Goal: Task Accomplishment & Management: Complete application form

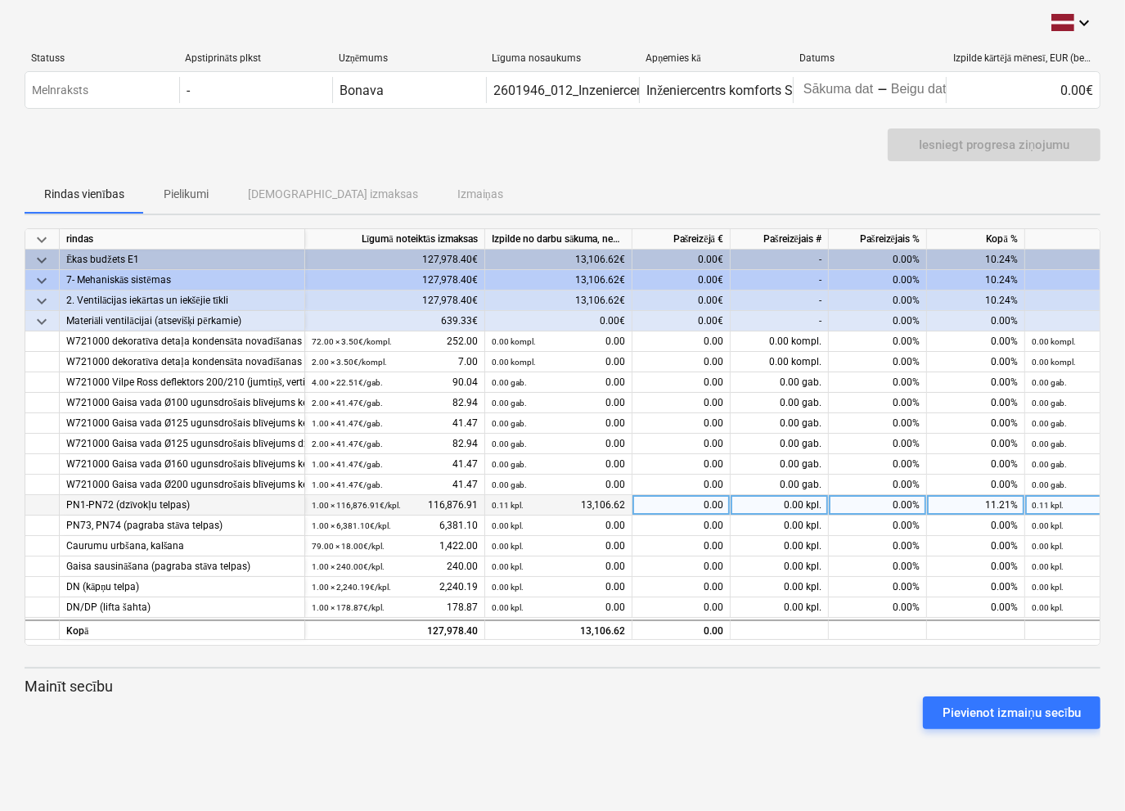
click at [668, 504] on div "0.00" at bounding box center [681, 505] width 98 height 20
click at [660, 504] on div "0.00" at bounding box center [681, 505] width 98 height 20
type input "17109.60"
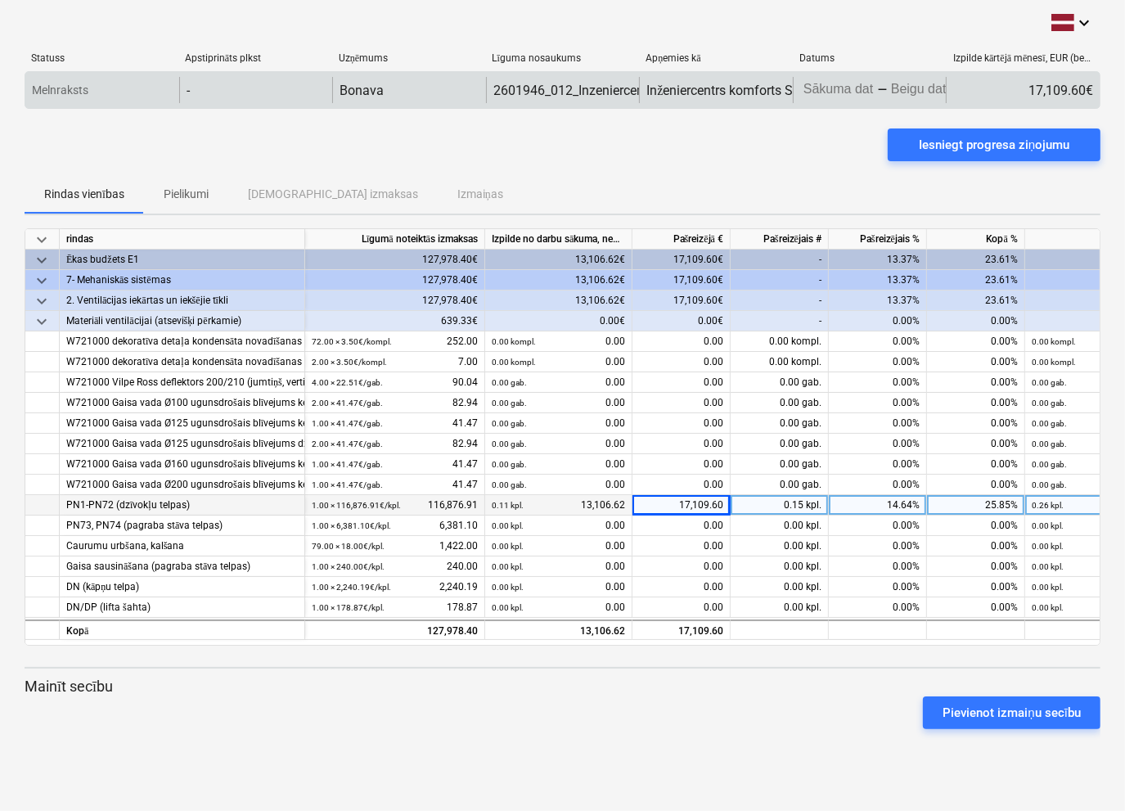
click at [864, 96] on body "keyboard_arrow_down Statuss Apstiprināts plkst Uzņēmums Līguma nosaukums Apņemi…" at bounding box center [562, 405] width 1125 height 811
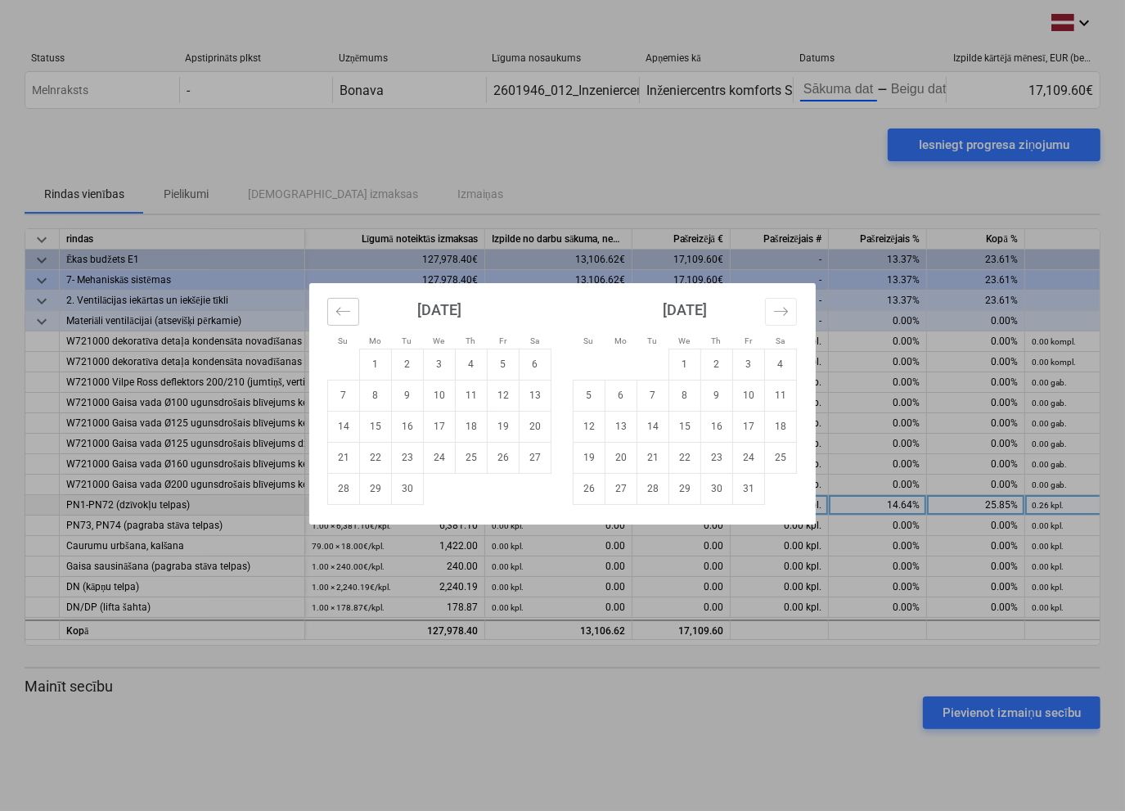
click at [344, 313] on icon "Move backward to switch to the previous month." at bounding box center [343, 312] width 16 height 16
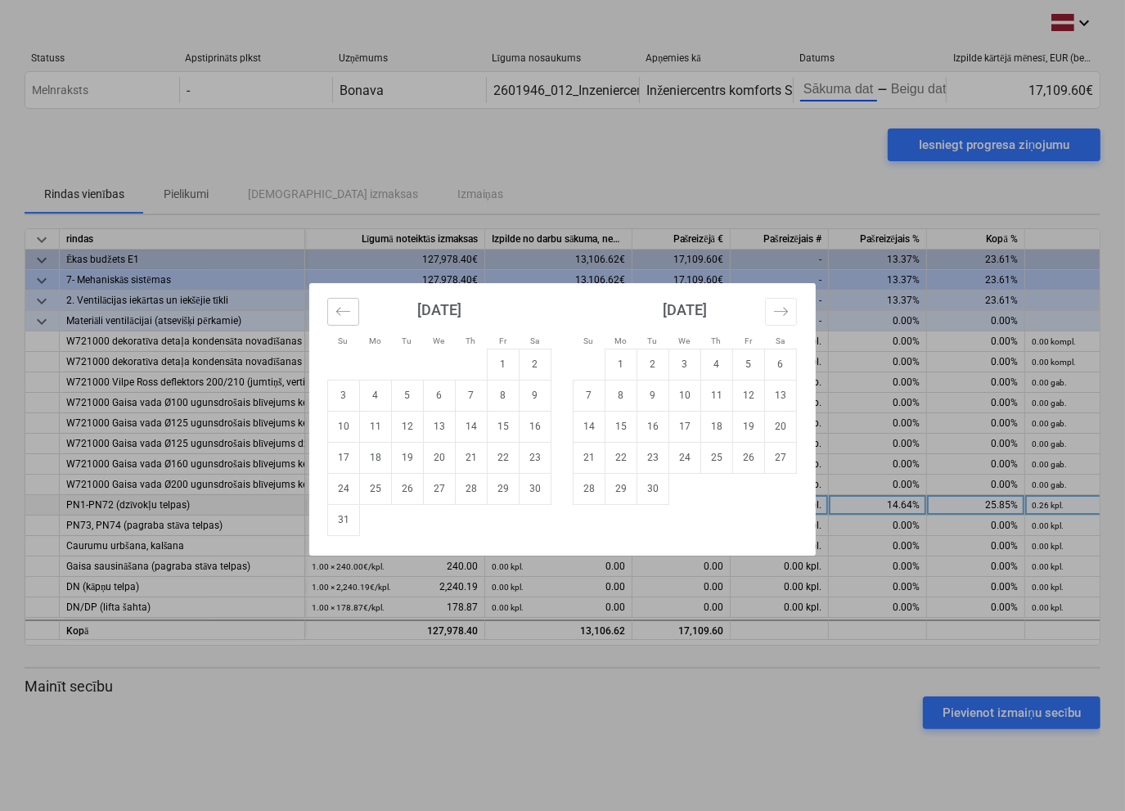
click at [344, 313] on icon "Move backward to switch to the previous month." at bounding box center [343, 312] width 16 height 16
click at [367, 456] on td "21" at bounding box center [376, 457] width 32 height 31
type input "[DATE]"
click at [789, 307] on icon "Move forward to switch to the next month." at bounding box center [781, 312] width 16 height 16
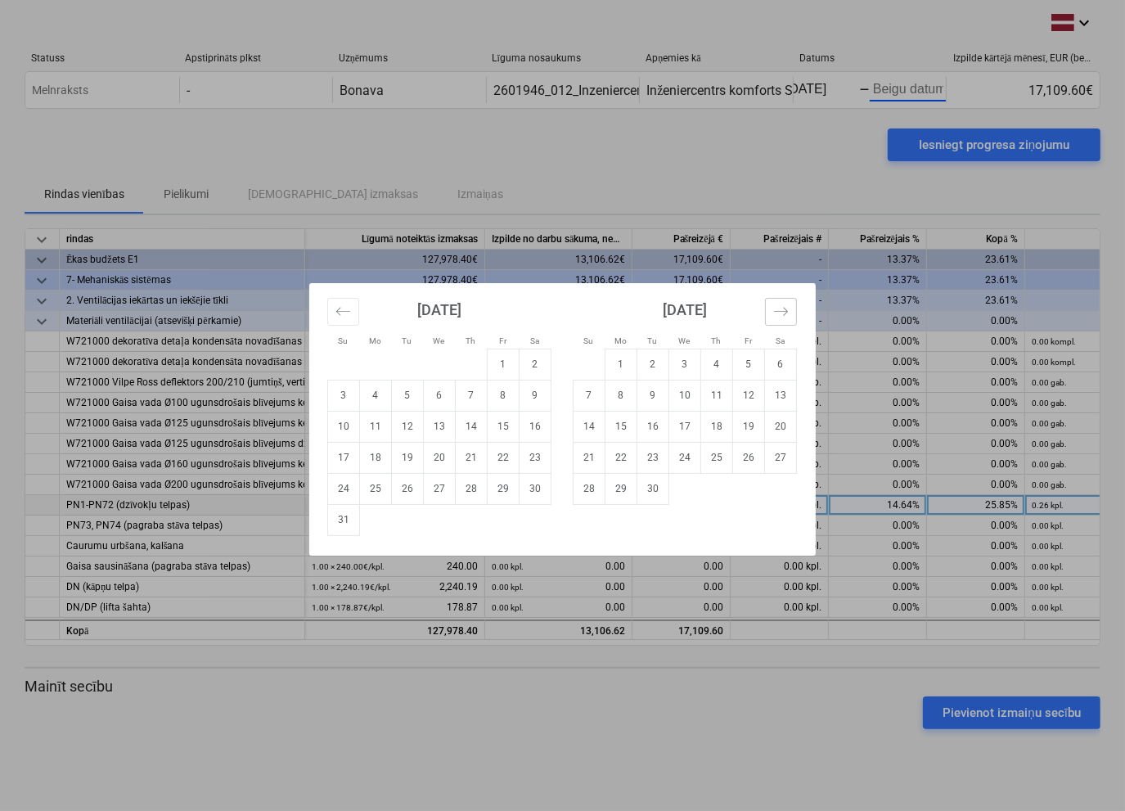
click at [789, 307] on icon "Move forward to switch to the next month." at bounding box center [781, 312] width 16 height 16
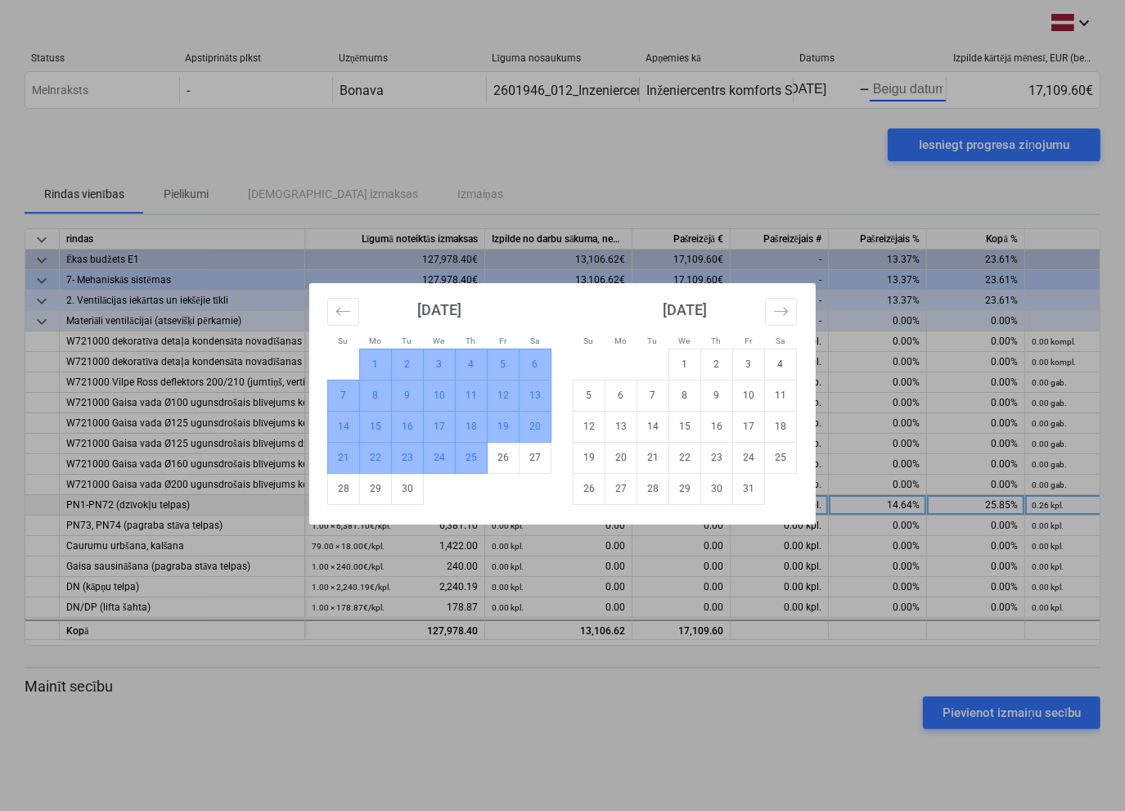
click at [470, 457] on td "25" at bounding box center [472, 457] width 32 height 31
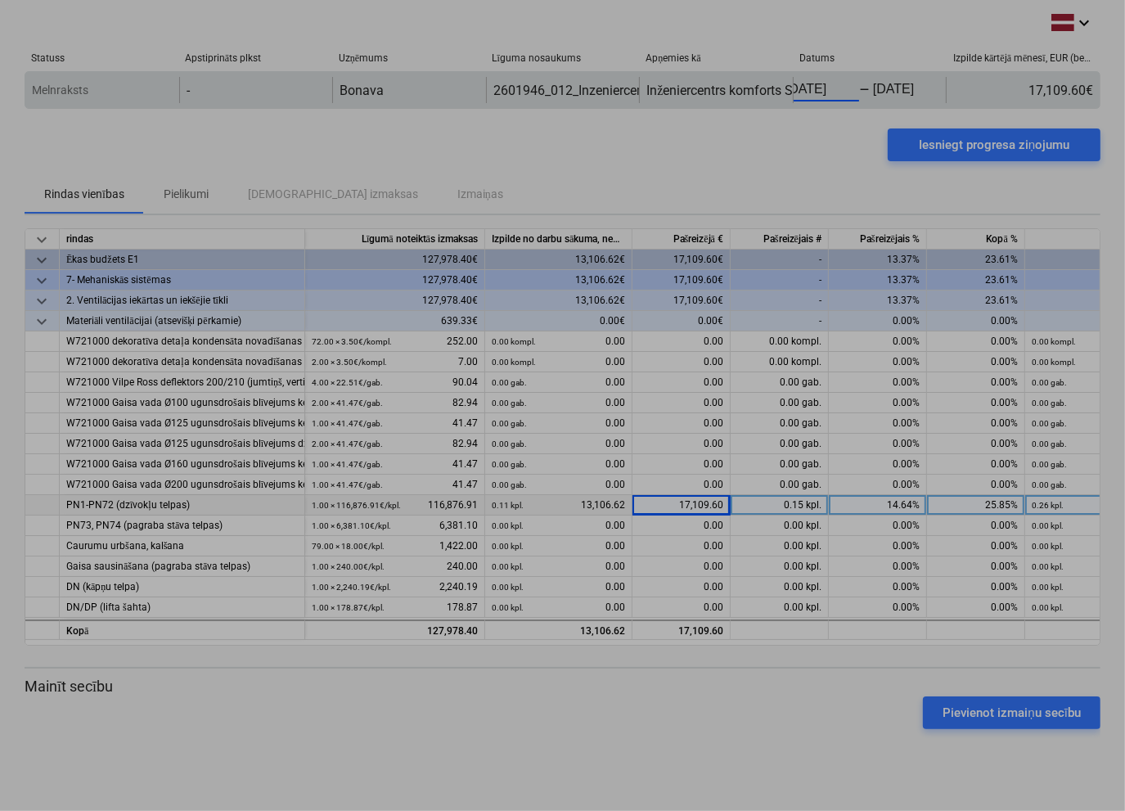
click at [833, 88] on body "keyboard_arrow_down Statuss Apstiprināts plkst Uzņēmums Līguma nosaukums Apņemi…" at bounding box center [562, 405] width 1125 height 811
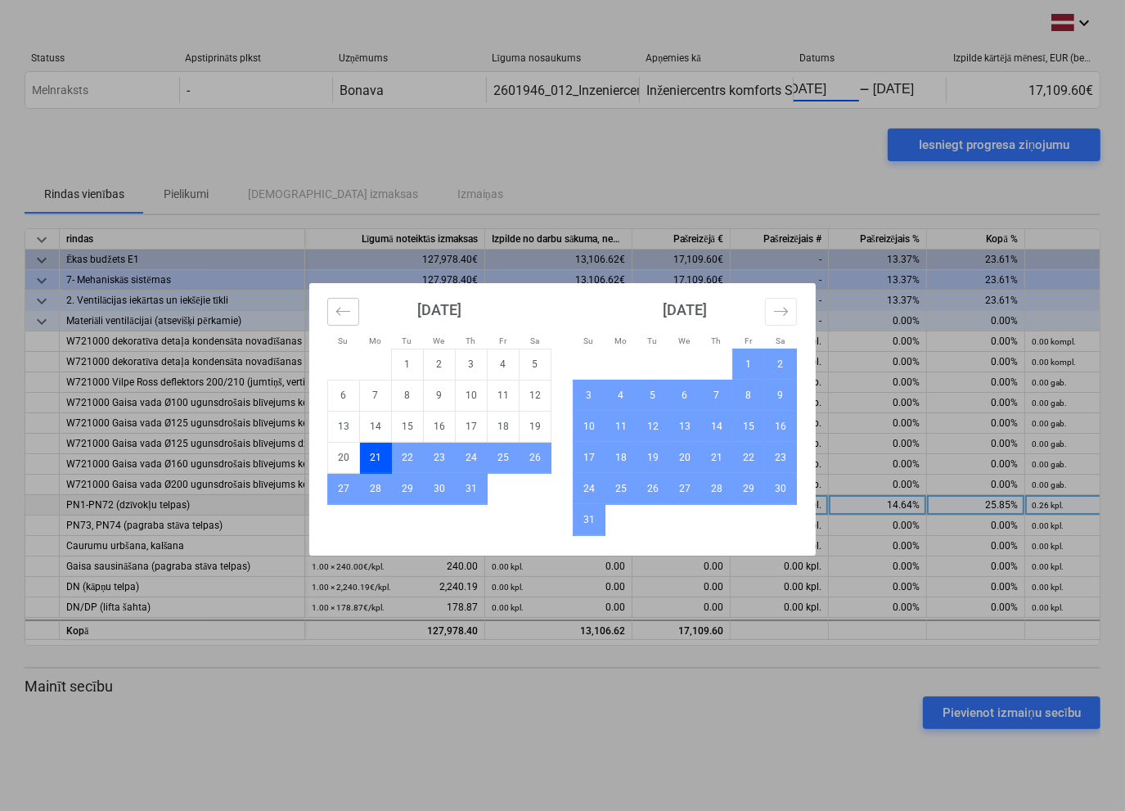
click at [341, 306] on icon "Move backward to switch to the previous month." at bounding box center [343, 312] width 16 height 16
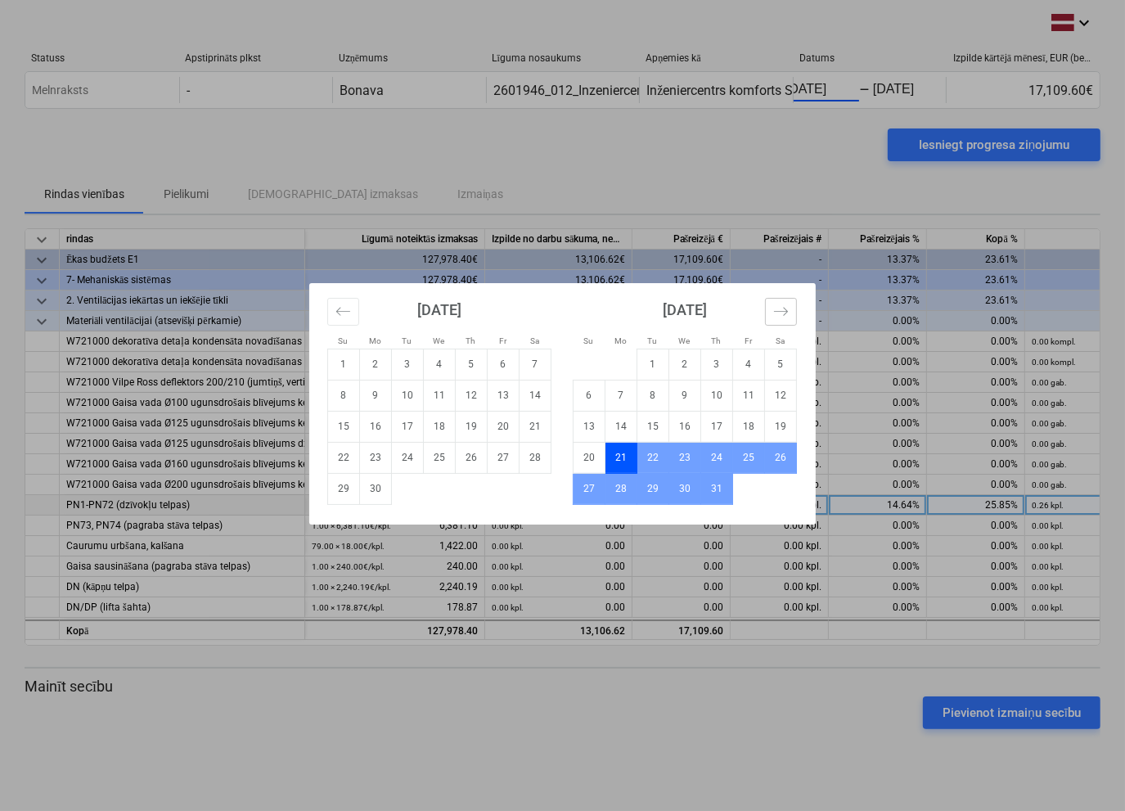
click at [774, 311] on icon "Move forward to switch to the next month." at bounding box center [781, 312] width 16 height 16
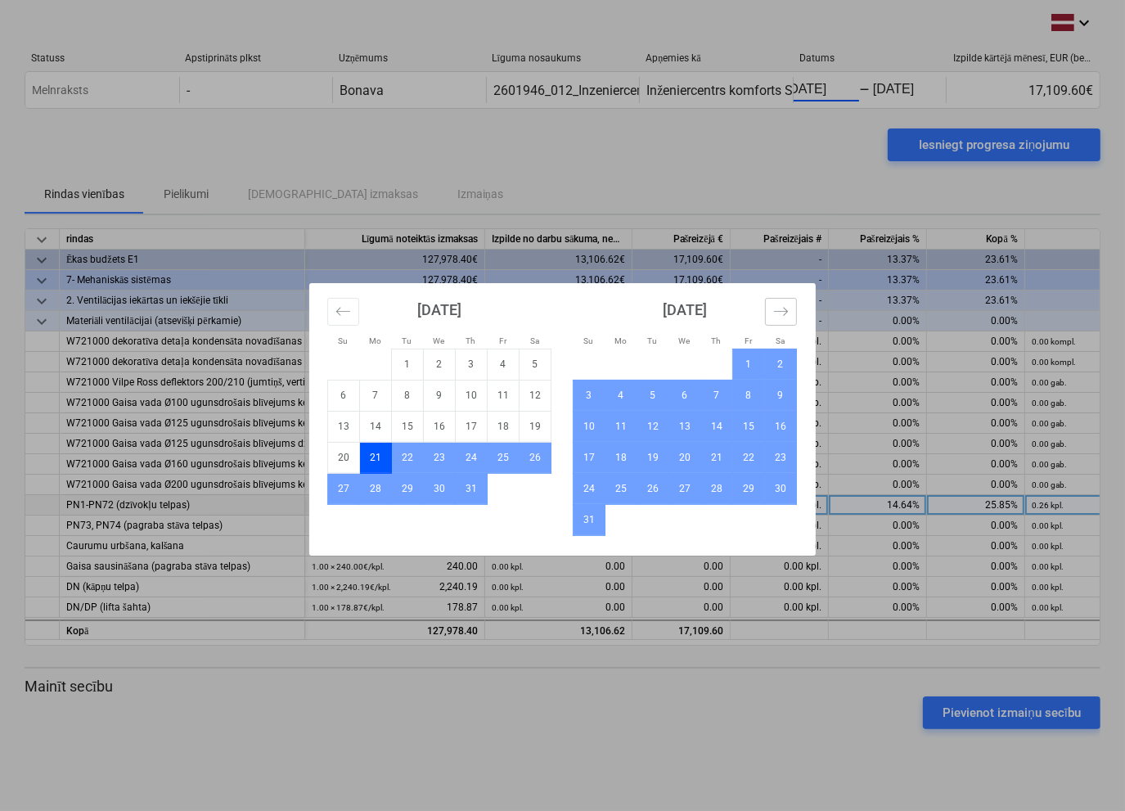
click at [774, 311] on icon "Move forward to switch to the next month." at bounding box center [781, 312] width 16 height 16
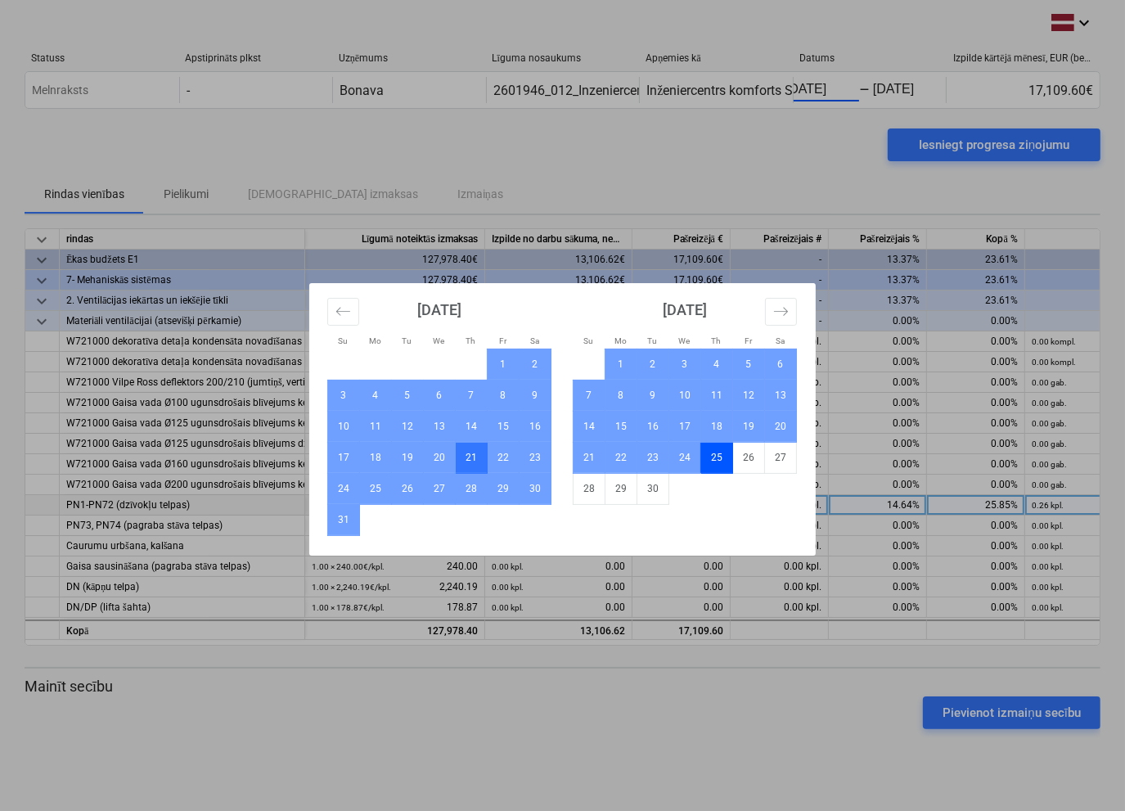
click at [476, 457] on td "21" at bounding box center [472, 457] width 32 height 31
type input "[DATE]"
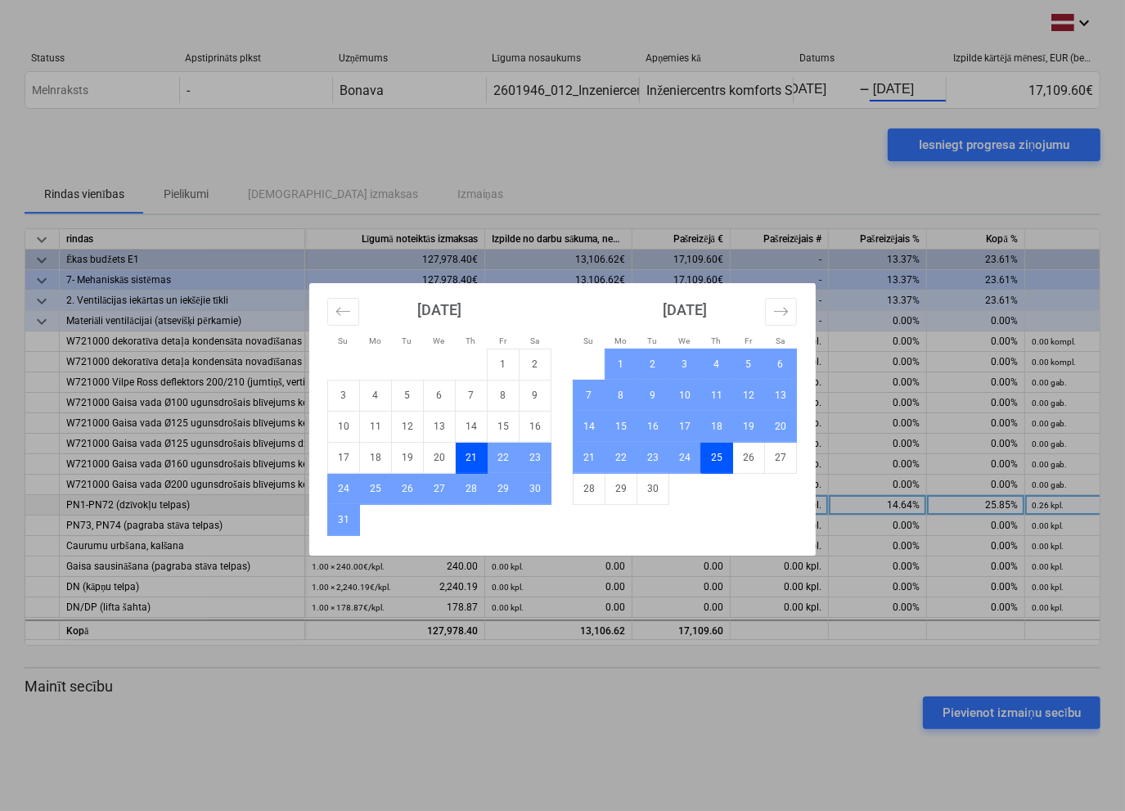
click at [740, 154] on div "Su Mo Tu We Th Fr Sa Su Mo Tu We Th Fr Sa [DATE] 1 2 3 4 5 6 7 8 9 10 11 12 13 …" at bounding box center [562, 405] width 1125 height 811
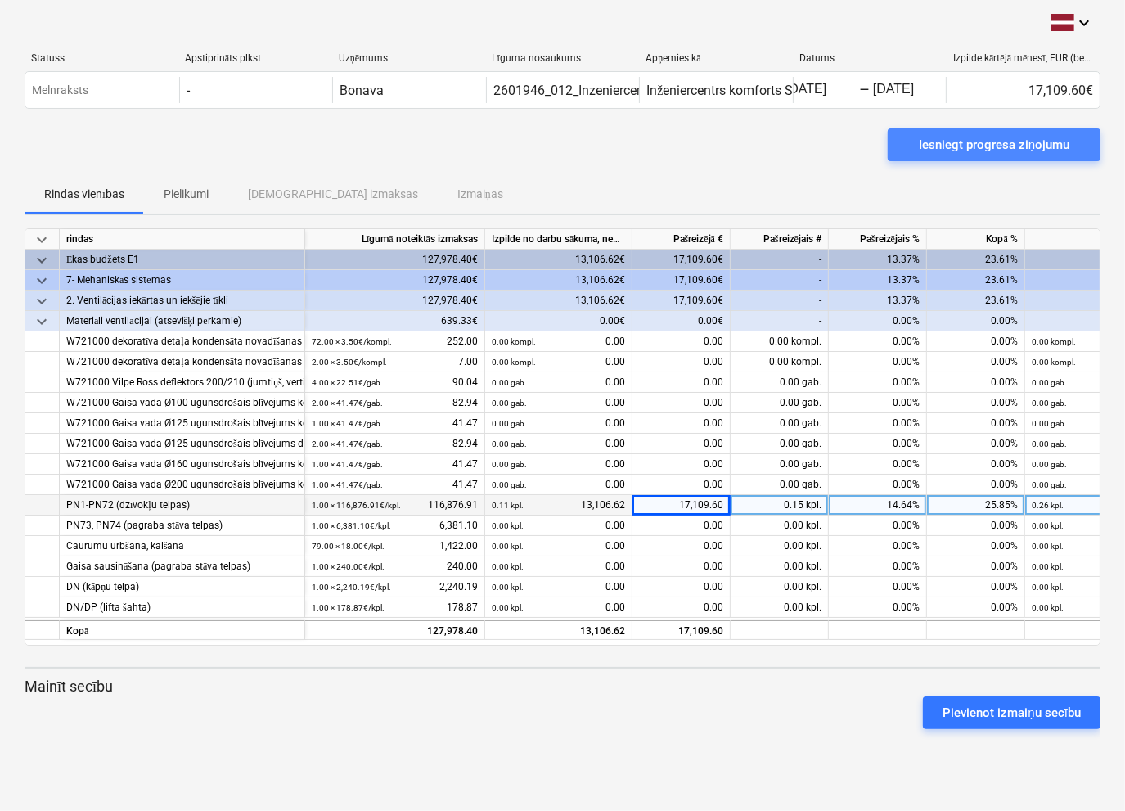
click at [1015, 144] on div "Iesniegt progresa ziņojumu" at bounding box center [994, 144] width 151 height 21
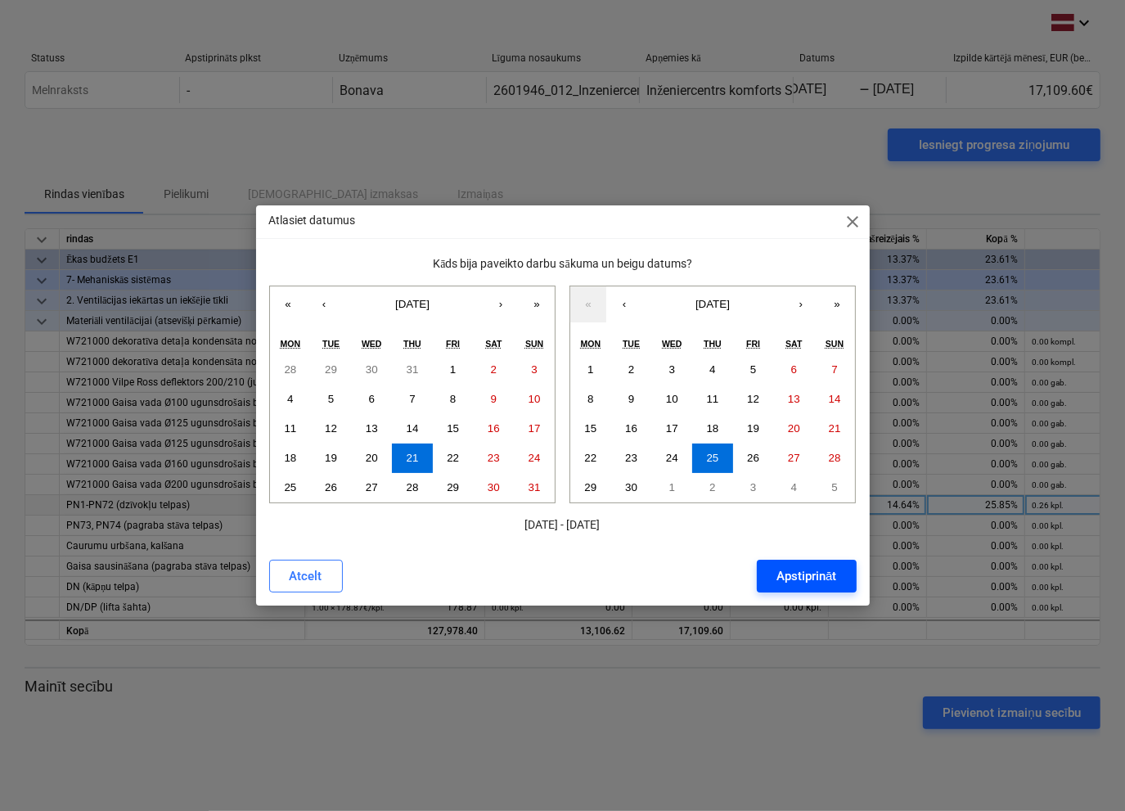
click at [797, 572] on div "Apstiprināt" at bounding box center [806, 575] width 60 height 21
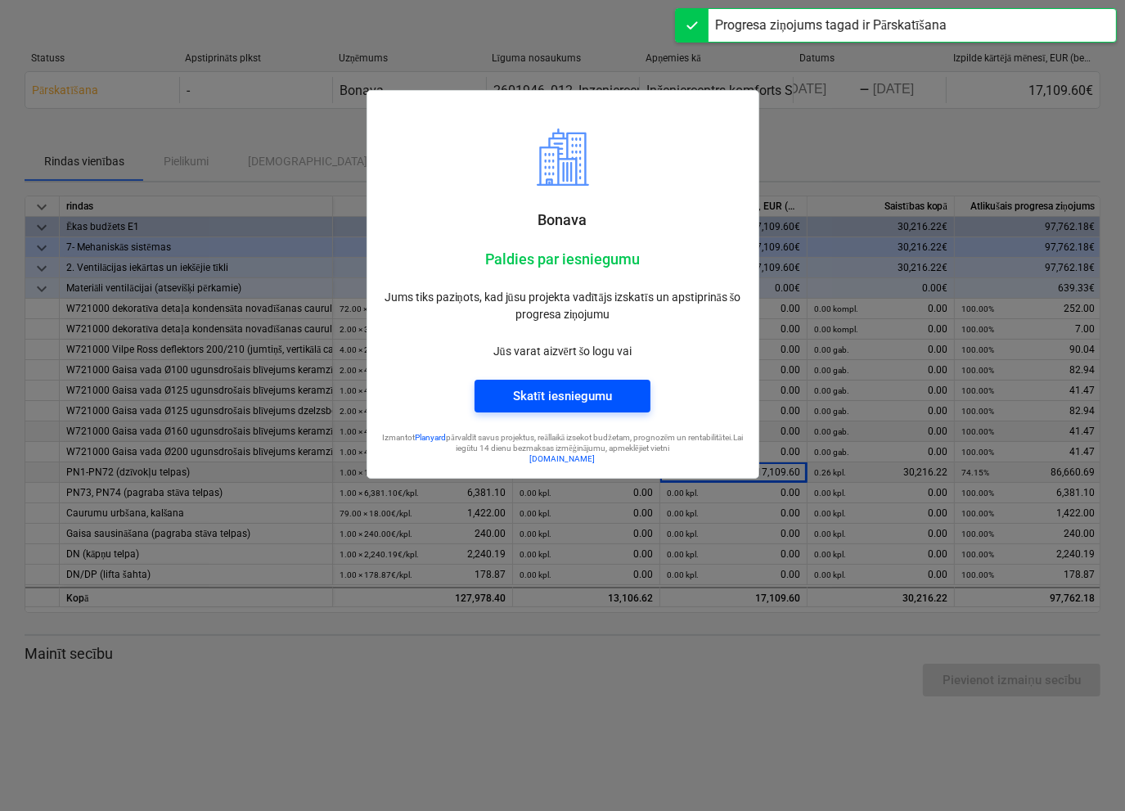
click at [569, 403] on div "Skatīt iesniegumu" at bounding box center [562, 395] width 99 height 21
